Goal: Information Seeking & Learning: Learn about a topic

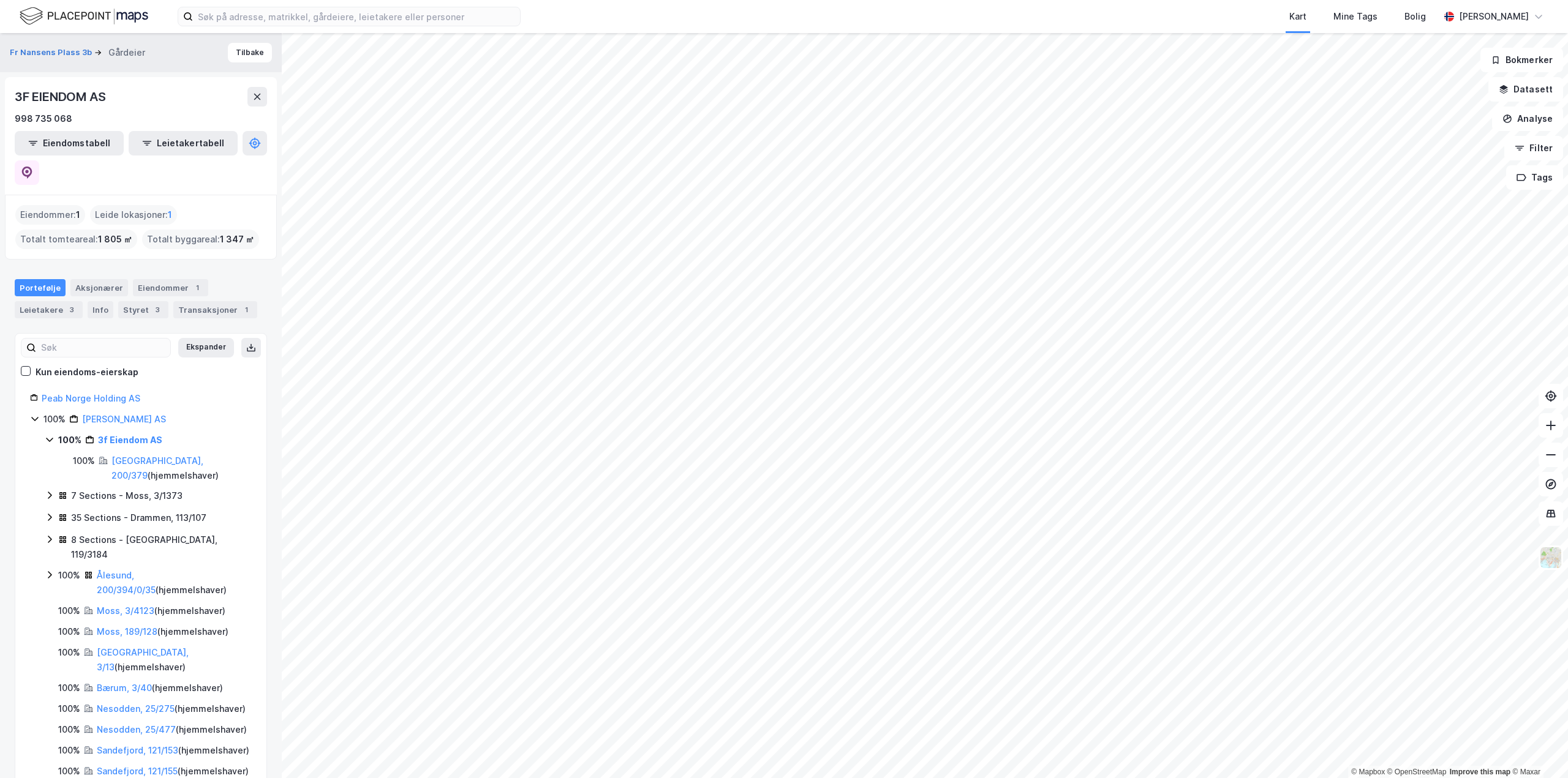
click at [376, 5] on div "Kart Mine Tags Bolig [PERSON_NAME]" at bounding box center [784, 16] width 1568 height 33
click at [373, 12] on input at bounding box center [357, 16] width 327 height 18
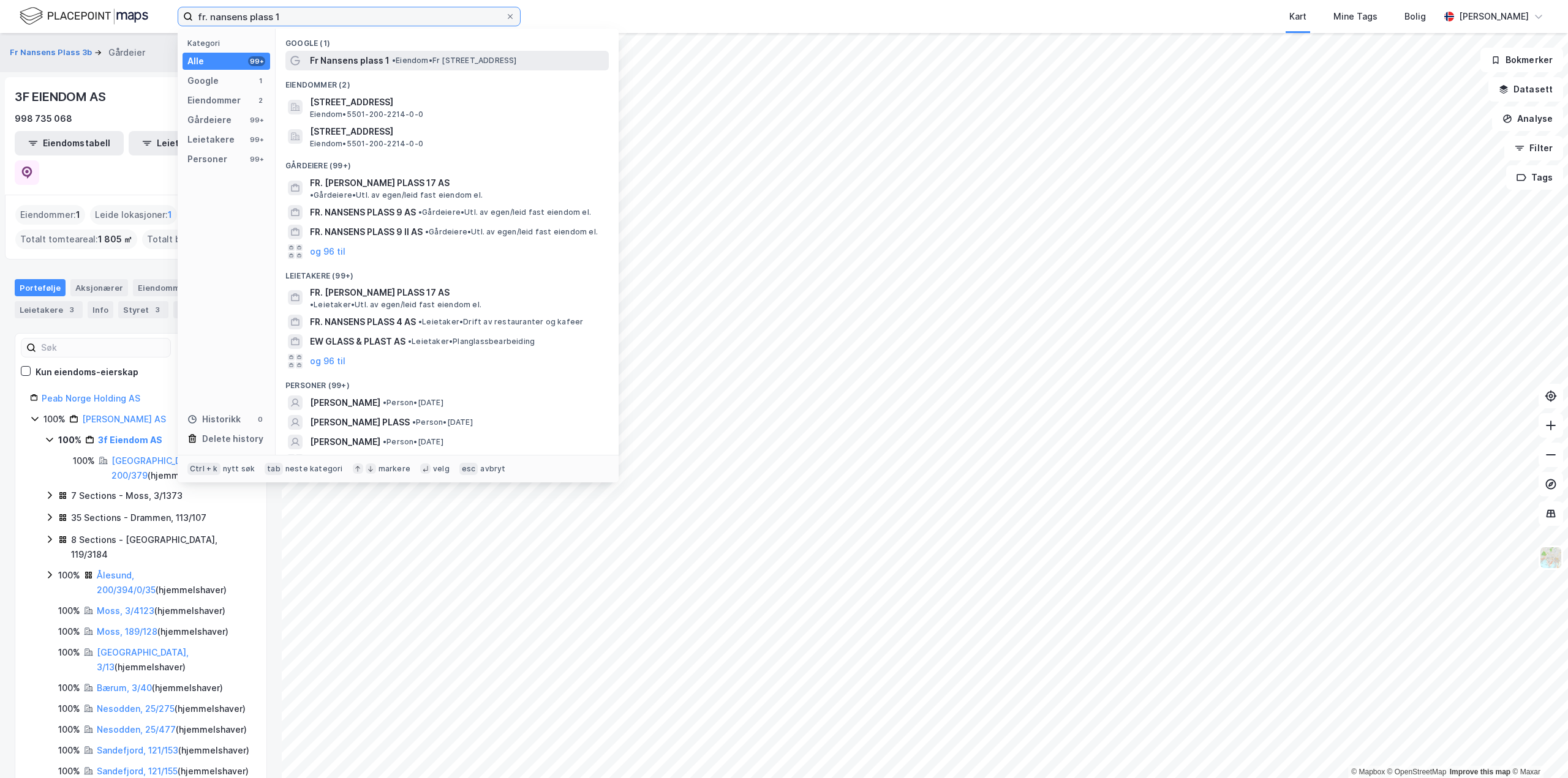
type input "fr. nansens plass 1"
click at [380, 63] on span "Fr Nansens plass 1" at bounding box center [349, 60] width 80 height 15
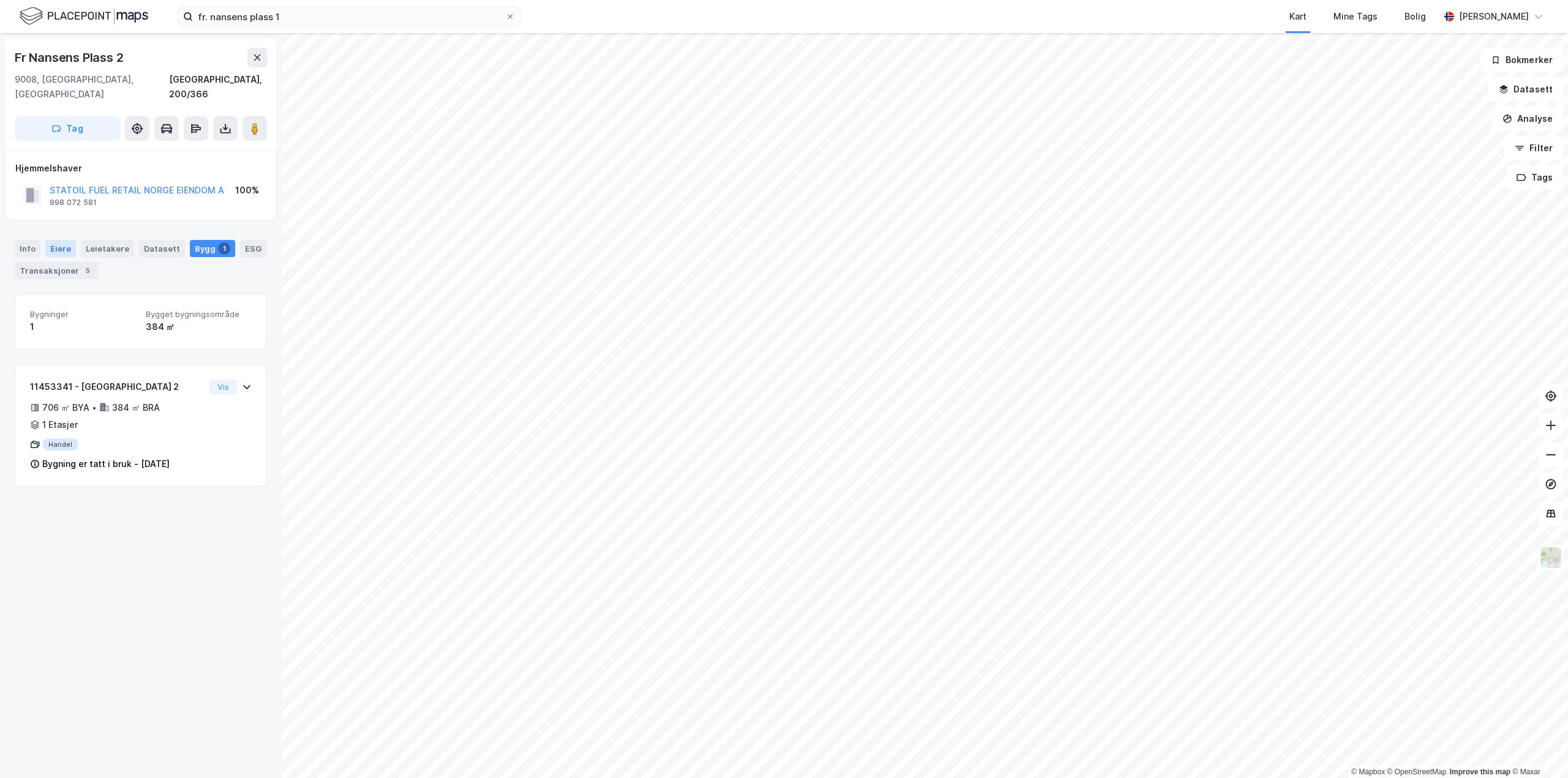
click at [60, 240] on div "Eiere" at bounding box center [60, 249] width 31 height 17
